Goal: Find specific page/section: Find specific page/section

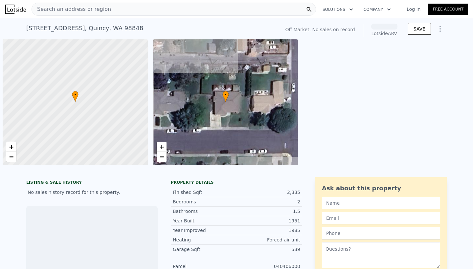
scroll to position [0, 3]
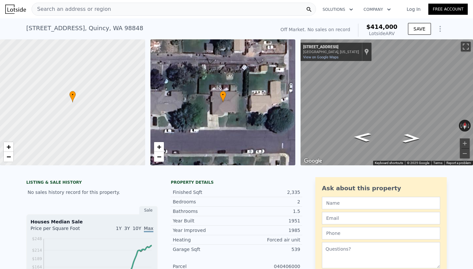
click at [188, 8] on div "Search an address or region" at bounding box center [174, 9] width 284 height 13
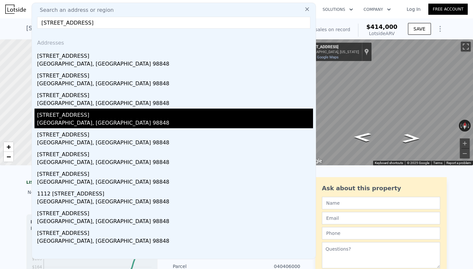
type input "111 K St SW, Quincy, WA 98848"
click at [107, 111] on div "111 K St SW" at bounding box center [175, 114] width 276 height 11
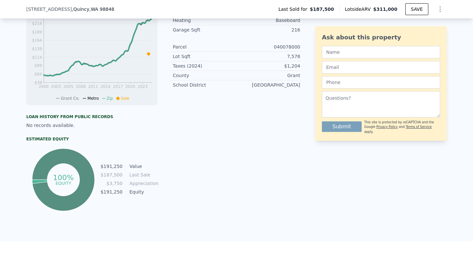
scroll to position [224, 0]
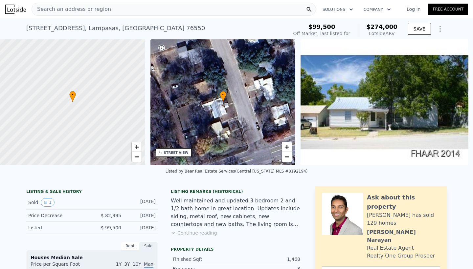
click at [218, 10] on div "Search an address or region" at bounding box center [174, 9] width 284 height 13
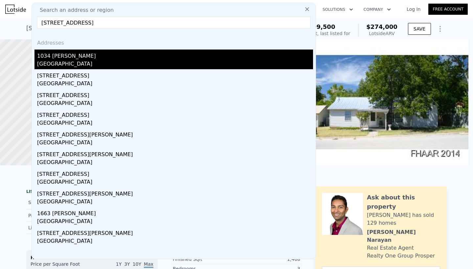
type input "1034 Tyler St, Jacksonville, FL 32209"
click at [173, 56] on div "1034 Tyler St" at bounding box center [175, 55] width 276 height 11
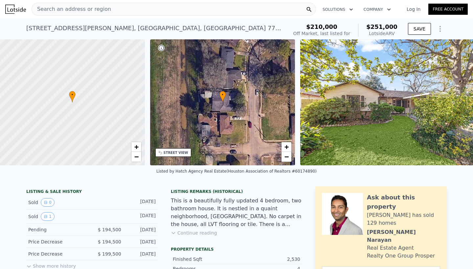
scroll to position [0, 3]
click at [290, 154] on link "−" at bounding box center [287, 157] width 10 height 10
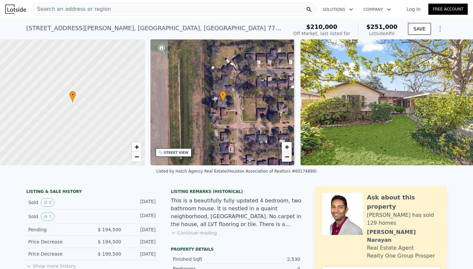
click at [290, 154] on link "−" at bounding box center [287, 157] width 10 height 10
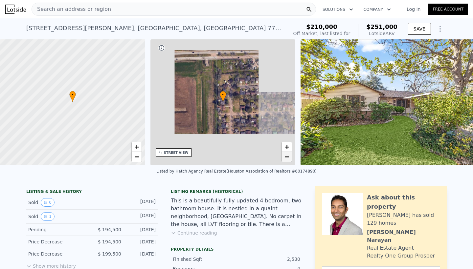
click at [290, 154] on link "−" at bounding box center [287, 157] width 10 height 10
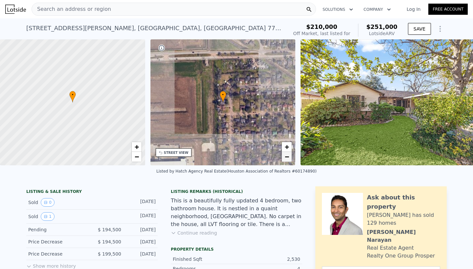
click at [290, 154] on link "−" at bounding box center [287, 157] width 10 height 10
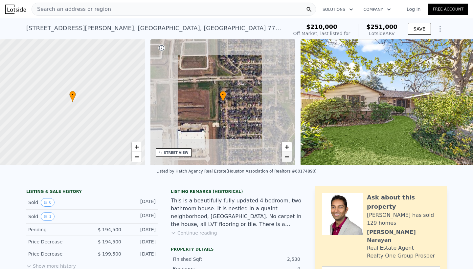
click at [290, 154] on link "−" at bounding box center [287, 157] width 10 height 10
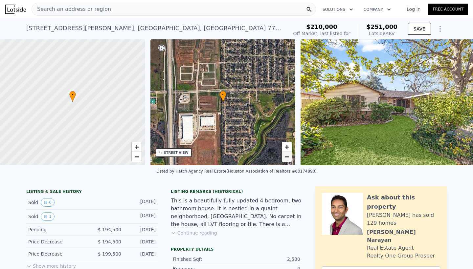
click at [286, 158] on span "−" at bounding box center [287, 157] width 4 height 8
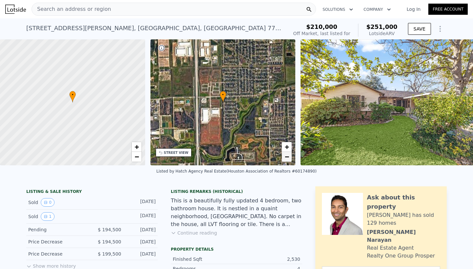
click at [287, 158] on span "−" at bounding box center [287, 157] width 4 height 8
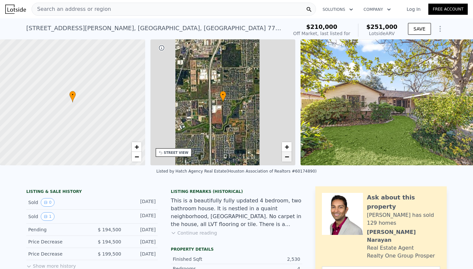
click at [287, 158] on span "−" at bounding box center [287, 157] width 4 height 8
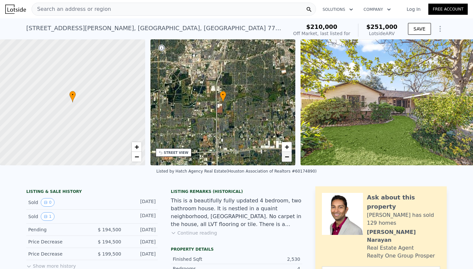
click at [287, 158] on span "−" at bounding box center [287, 157] width 4 height 8
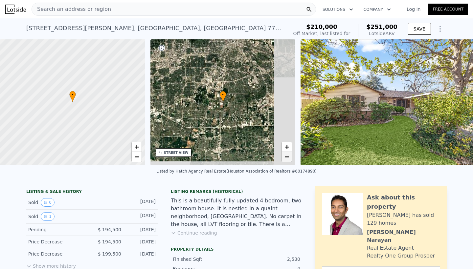
click at [287, 158] on span "−" at bounding box center [287, 157] width 4 height 8
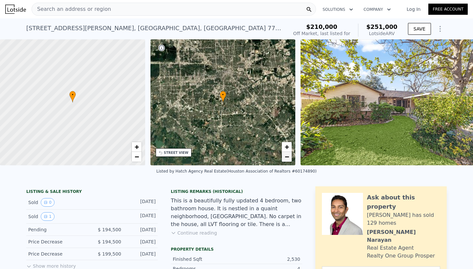
click at [287, 158] on span "−" at bounding box center [287, 157] width 4 height 8
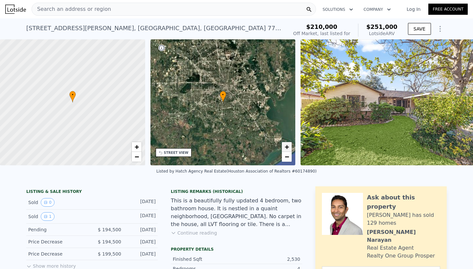
click at [286, 150] on span "+" at bounding box center [287, 147] width 4 height 8
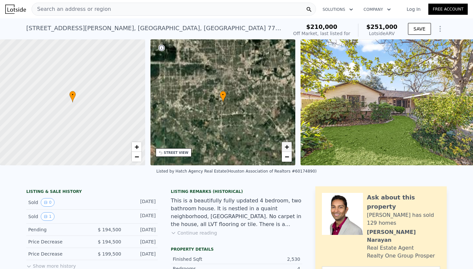
click at [286, 150] on span "+" at bounding box center [287, 147] width 4 height 8
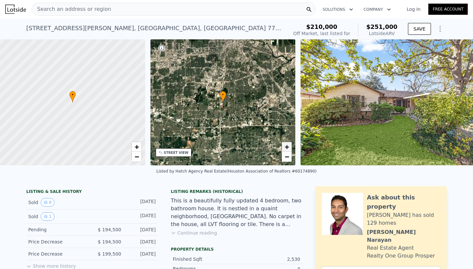
click at [286, 150] on span "+" at bounding box center [287, 147] width 4 height 8
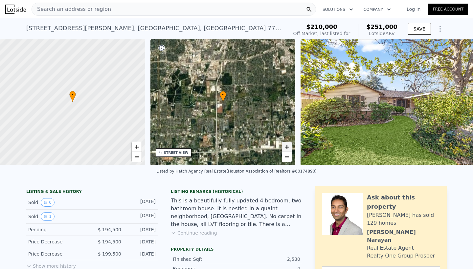
click at [286, 150] on span "+" at bounding box center [287, 147] width 4 height 8
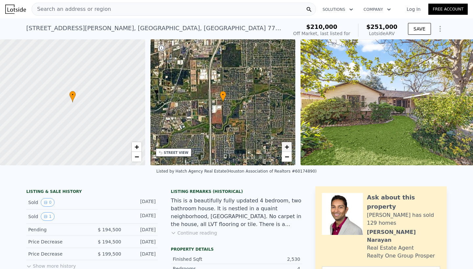
click at [286, 150] on span "+" at bounding box center [287, 147] width 4 height 8
